Goal: Complete application form

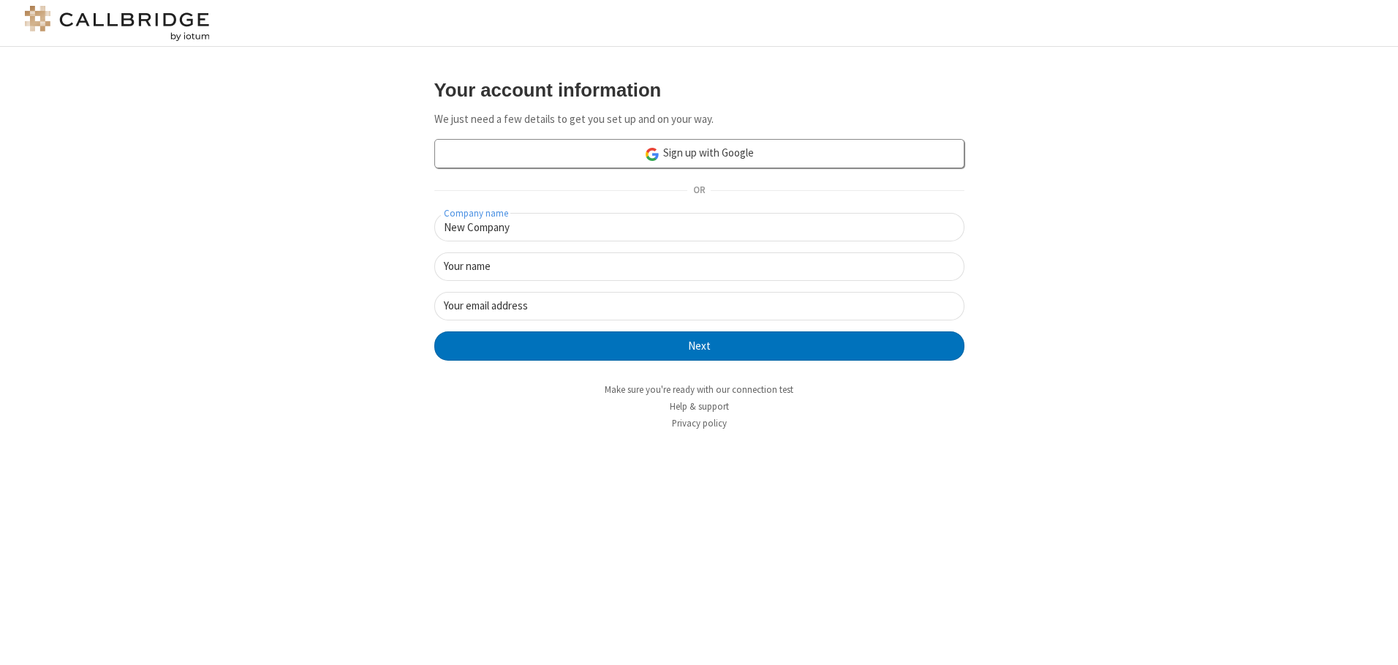
type input "New Company"
type input "New User"
type input "[EMAIL_ADDRESS][DOMAIN_NAME]"
click button "Next" at bounding box center [699, 345] width 530 height 29
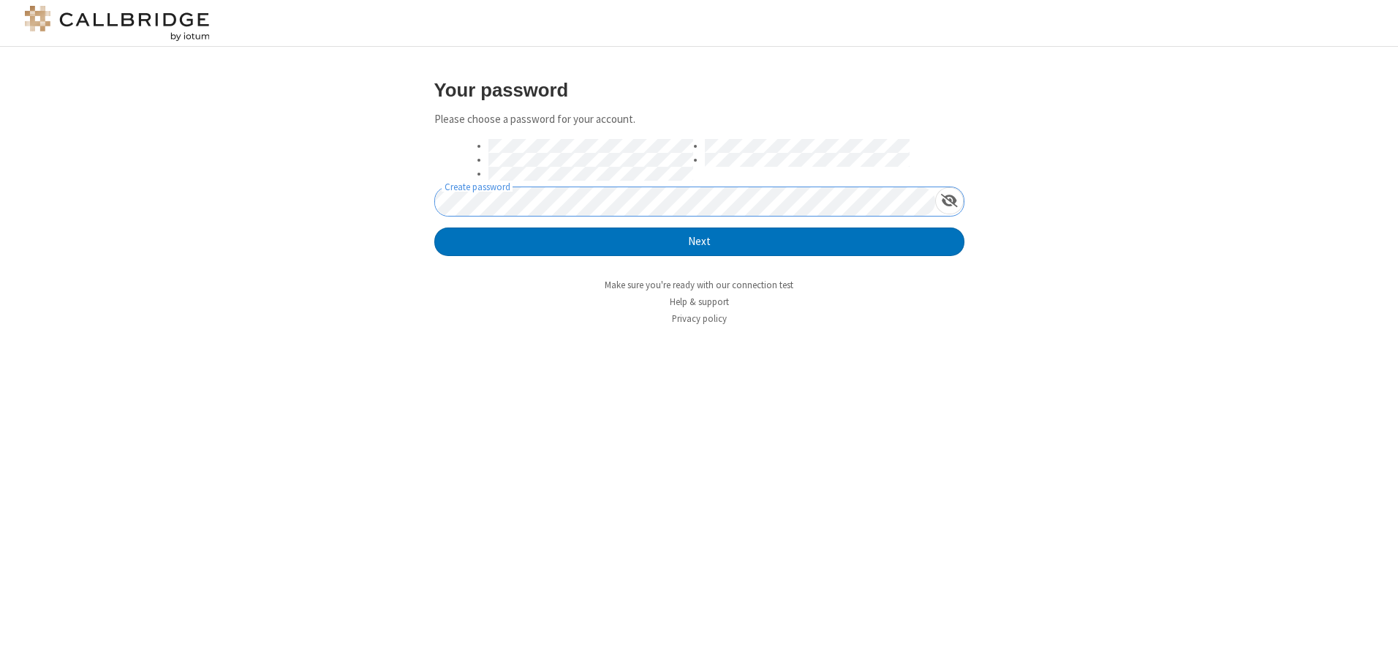
click button "Next" at bounding box center [699, 241] width 530 height 29
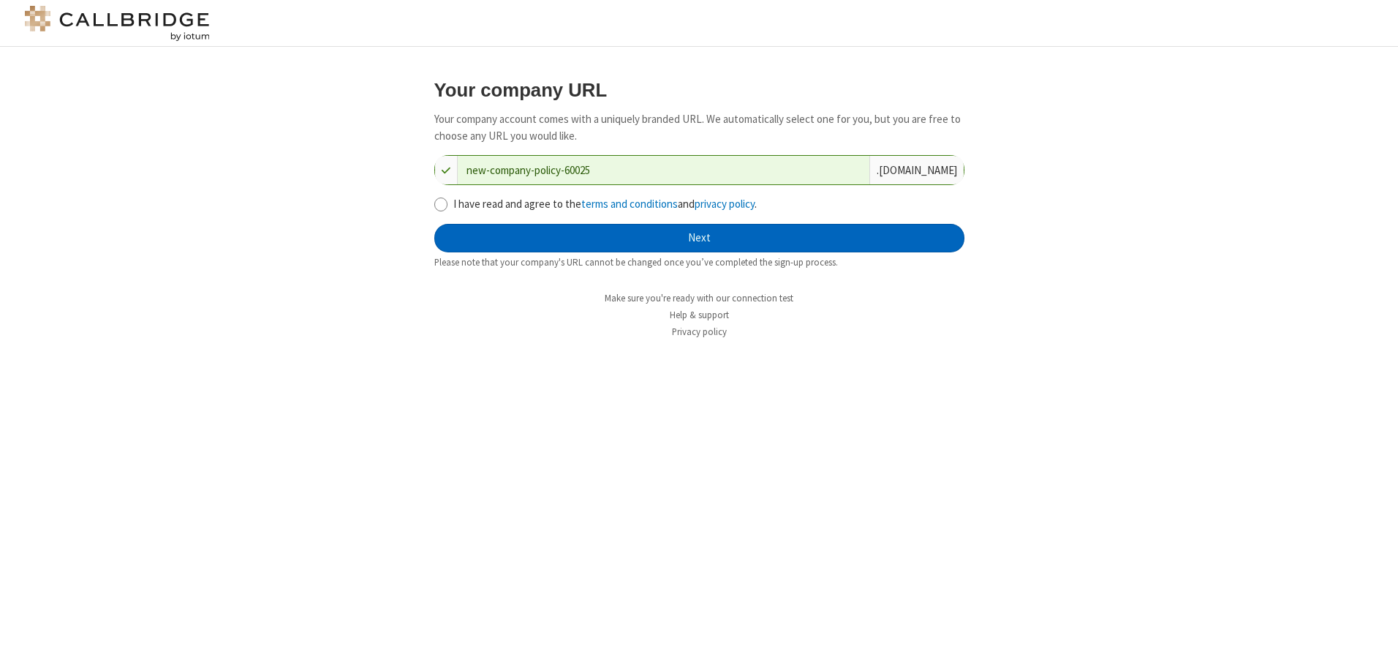
click at [699, 238] on button "Next" at bounding box center [699, 238] width 530 height 29
